Goal: Find specific page/section: Find specific page/section

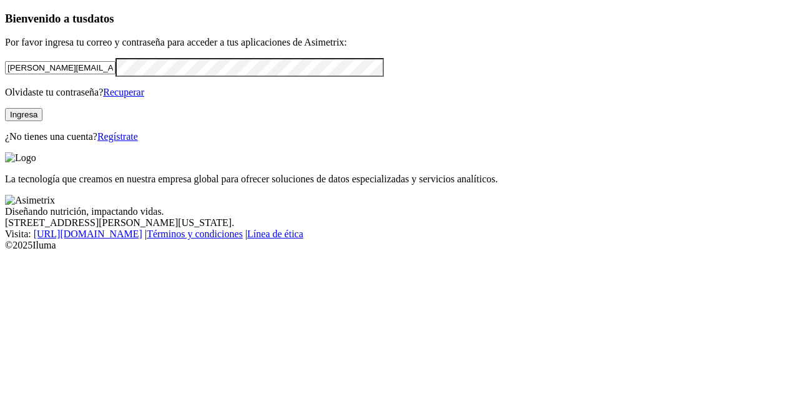
drag, startPoint x: 185, startPoint y: 79, endPoint x: 0, endPoint y: 74, distance: 185.4
click at [5, 74] on div "Bienvenido a tus datos Por favor ingresa tu correo y contraseña para acceder a …" at bounding box center [399, 77] width 789 height 130
type input "manuel.maje@adiquim.com"
click input "submit" at bounding box center [0, 0] width 0 height 0
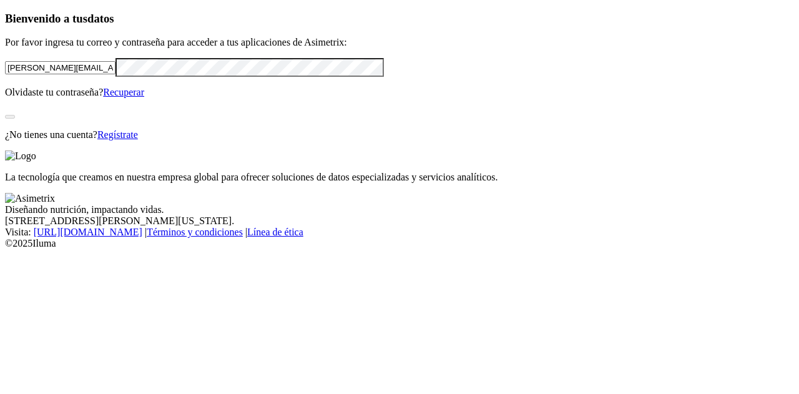
click at [271, 140] on div "Bienvenido a tus datos Por favor ingresa tu correo y contraseña para acceder a …" at bounding box center [399, 76] width 789 height 129
